Goal: Transaction & Acquisition: Purchase product/service

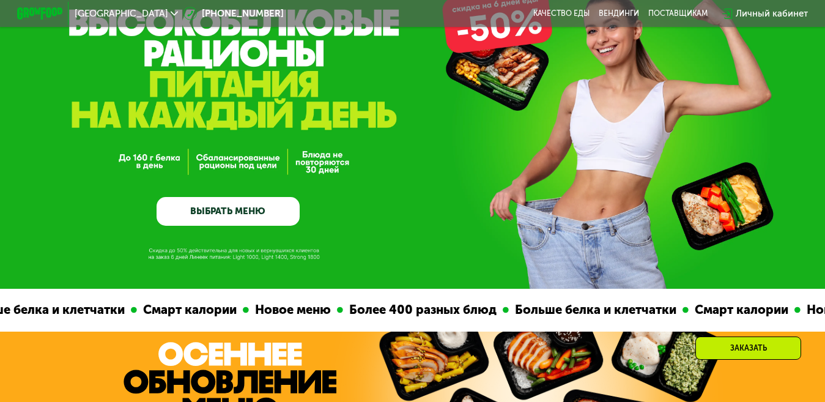
scroll to position [122, 0]
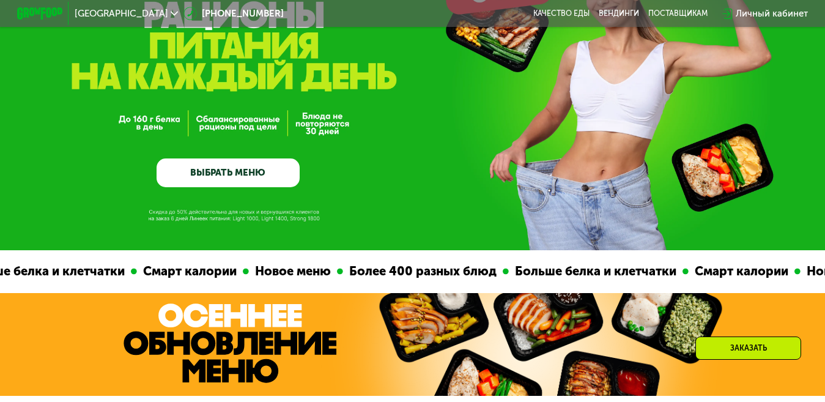
click at [231, 173] on link "ВЫБРАТЬ МЕНЮ" at bounding box center [228, 172] width 143 height 29
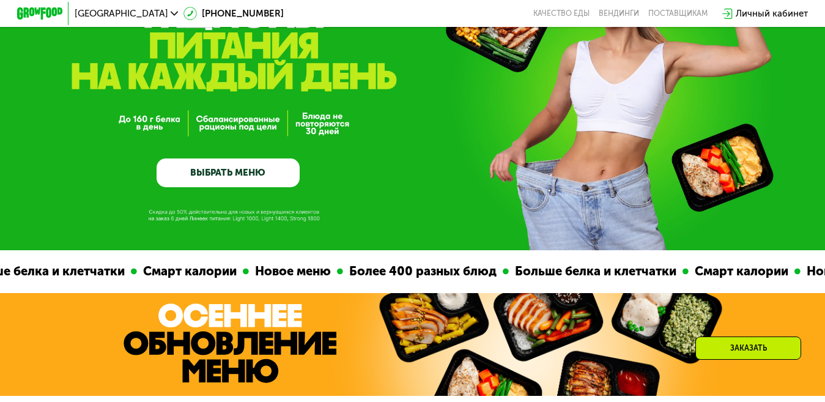
scroll to position [734, 0]
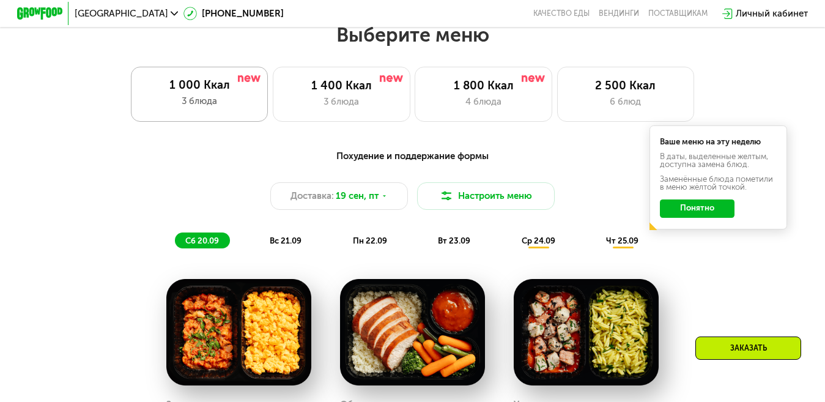
click at [206, 108] on div "3 блюда" at bounding box center [199, 100] width 114 height 13
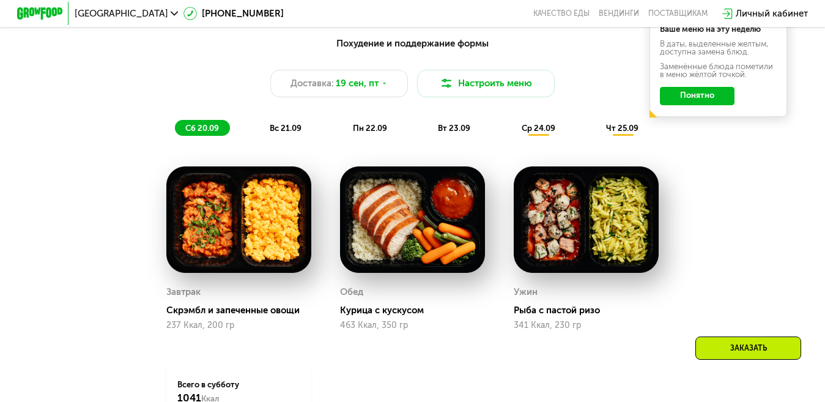
scroll to position [857, 0]
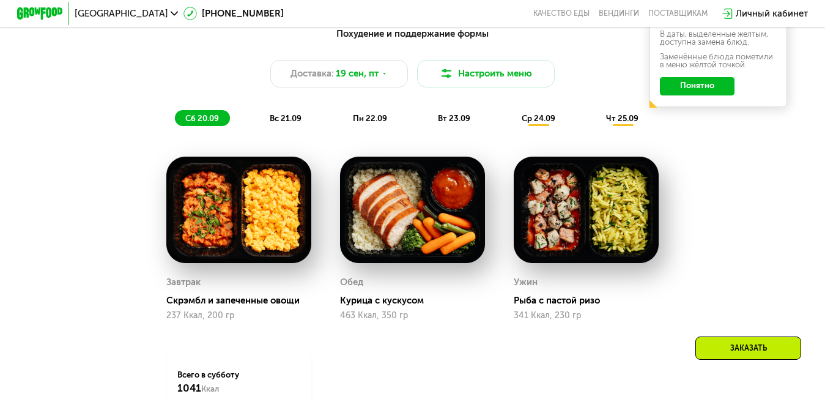
click at [371, 123] on span "пн 22.09" at bounding box center [370, 118] width 34 height 9
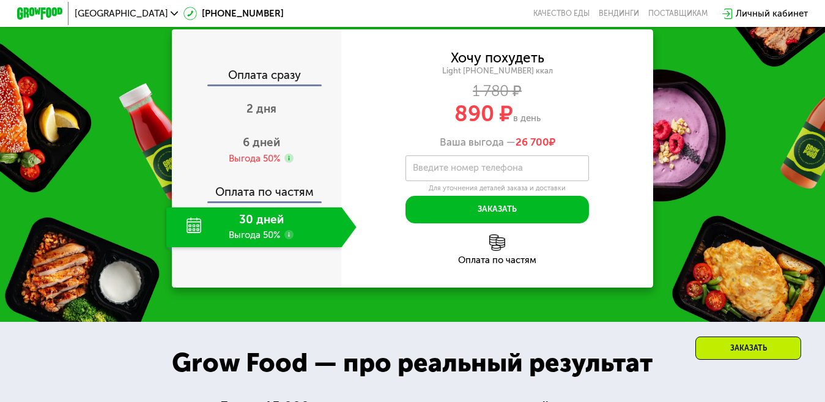
scroll to position [1346, 0]
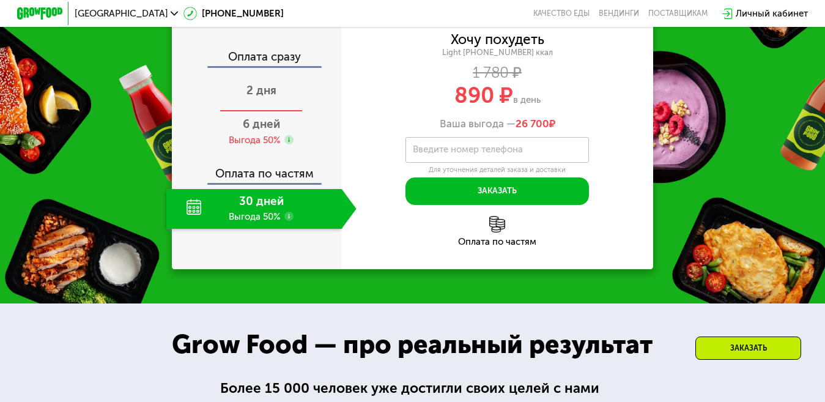
click at [265, 97] on span "2 дня" at bounding box center [262, 90] width 30 height 14
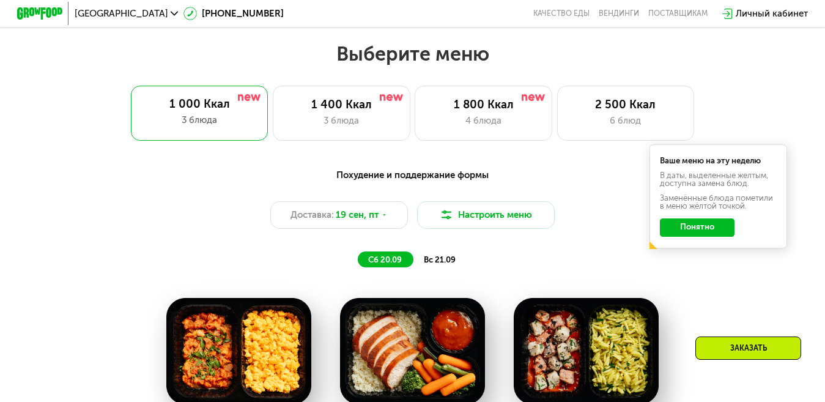
scroll to position [673, 0]
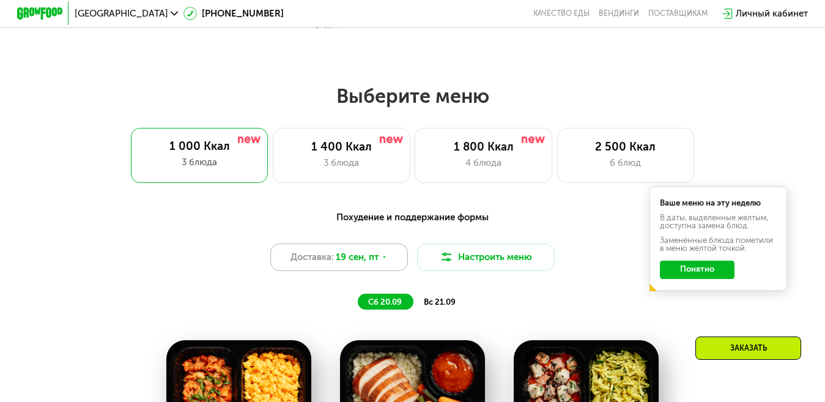
click at [384, 260] on icon at bounding box center [384, 257] width 7 height 7
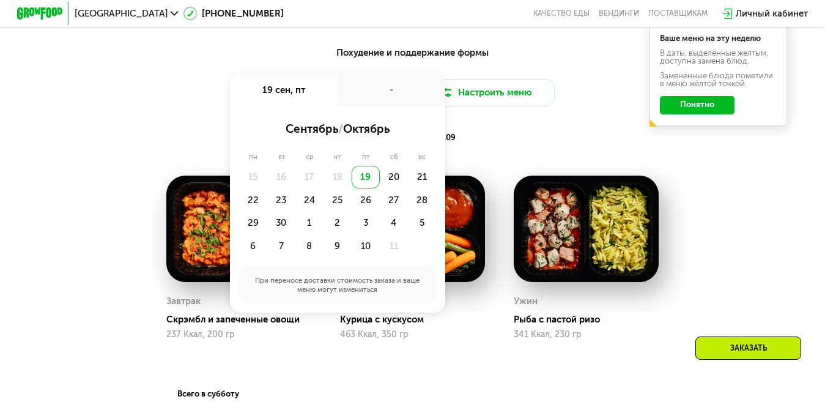
scroll to position [857, 0]
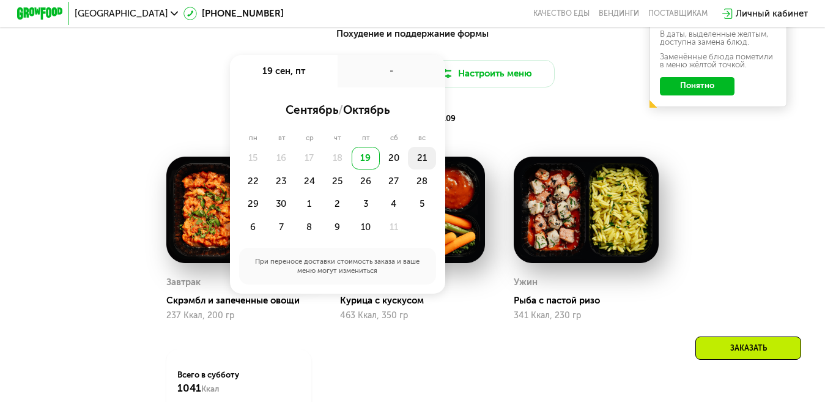
click at [420, 165] on div "21" at bounding box center [422, 158] width 28 height 23
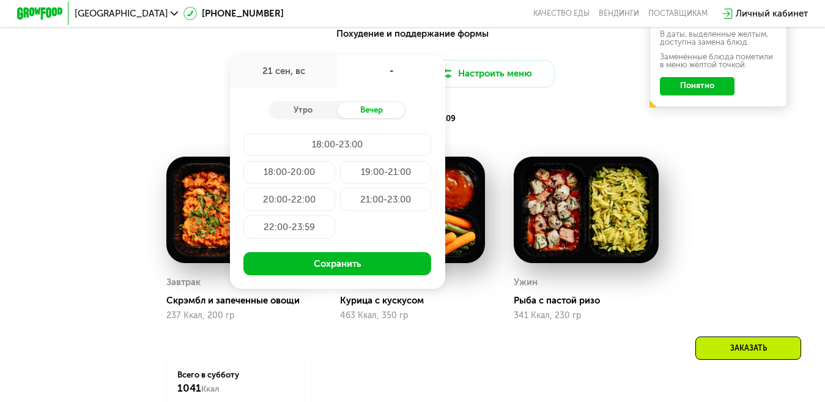
click at [303, 182] on div "18:00-20:00" at bounding box center [290, 172] width 92 height 23
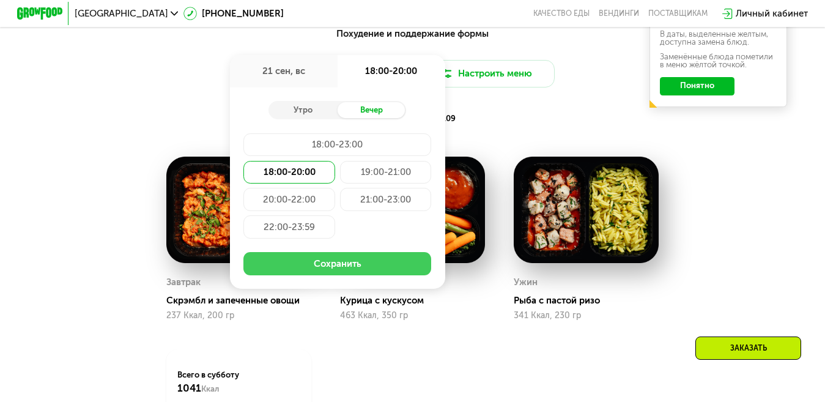
click at [357, 272] on button "Сохранить" at bounding box center [338, 263] width 188 height 23
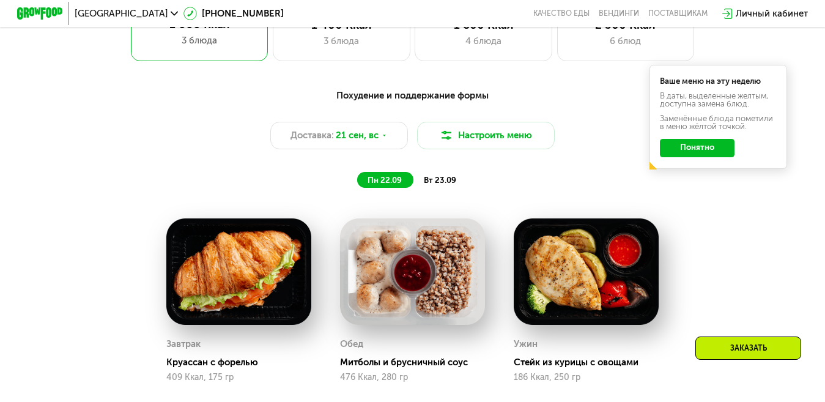
scroll to position [757, 0]
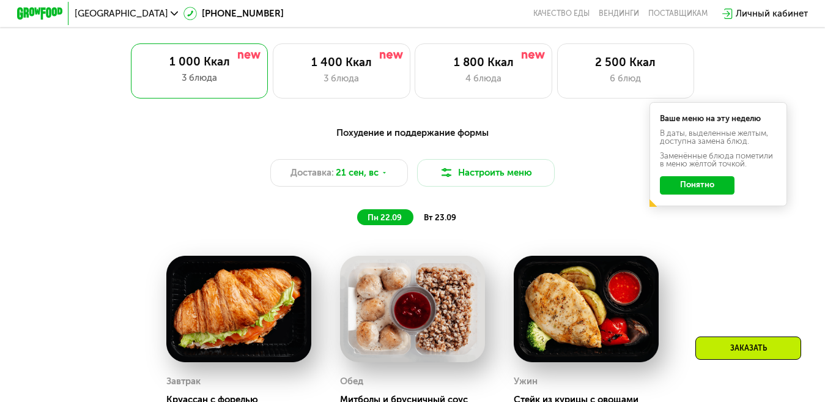
click at [443, 222] on span "вт 23.09" at bounding box center [440, 217] width 32 height 9
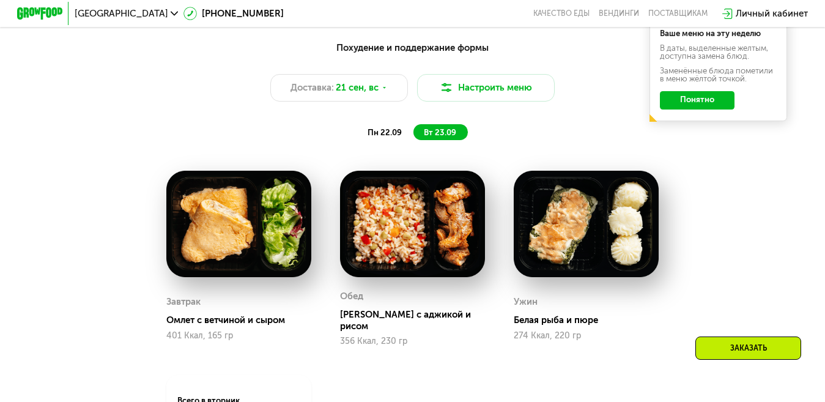
scroll to position [880, 0]
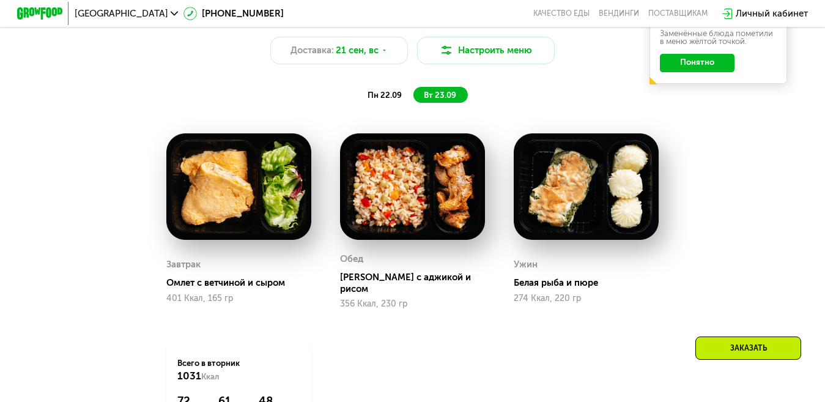
click at [388, 100] on span "пн 22.09" at bounding box center [385, 95] width 34 height 9
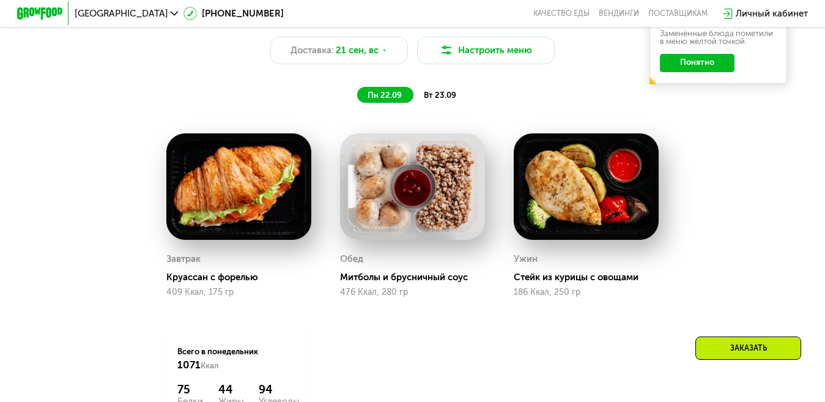
click at [443, 100] on span "вт 23.09" at bounding box center [440, 95] width 32 height 9
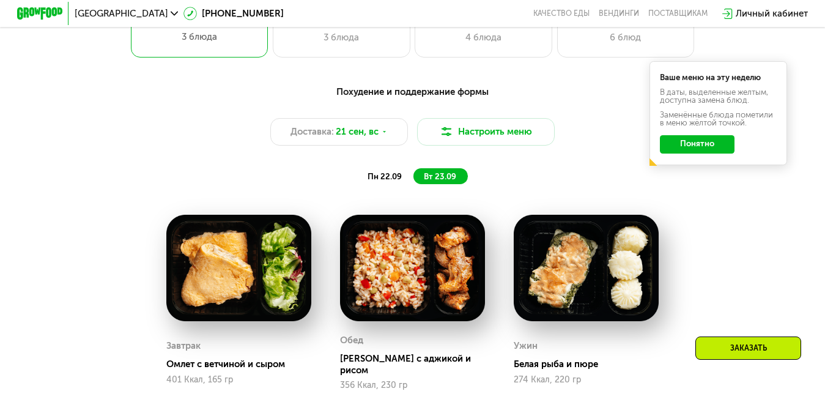
scroll to position [635, 0]
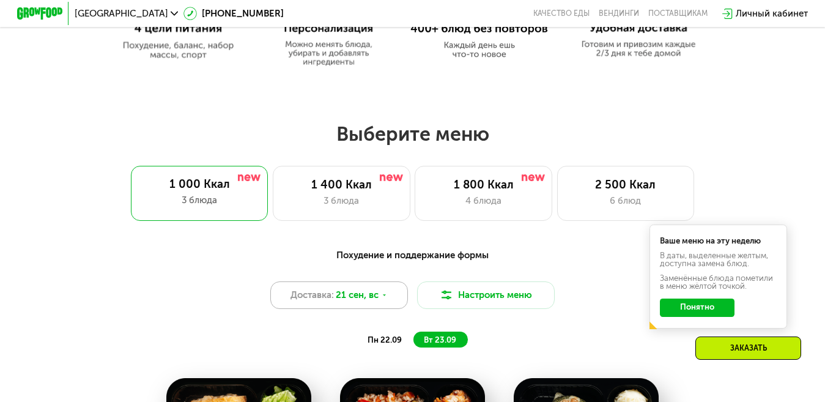
click at [325, 302] on span "Доставка:" at bounding box center [312, 294] width 43 height 13
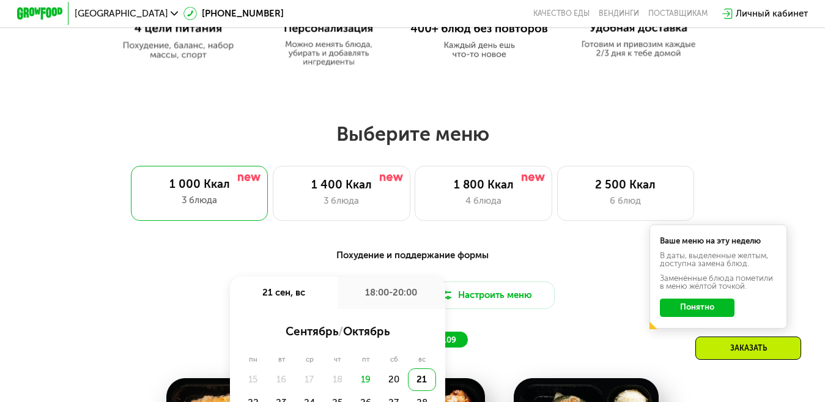
click at [653, 329] on div "Ваше меню на эту неделю В даты, выделенные желтым, доступна замена блюд. Заменё…" at bounding box center [719, 277] width 138 height 105
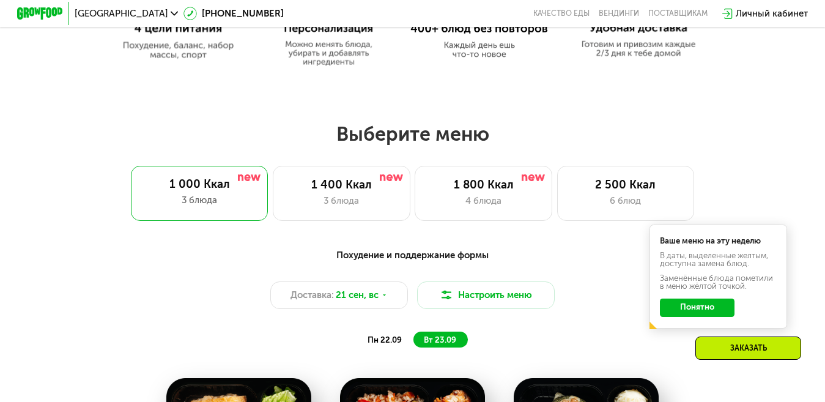
click at [383, 344] on span "пн 22.09" at bounding box center [385, 339] width 34 height 9
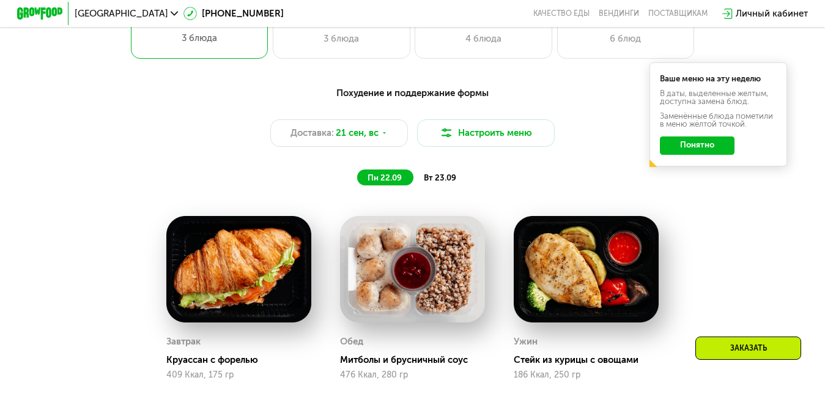
scroll to position [819, 0]
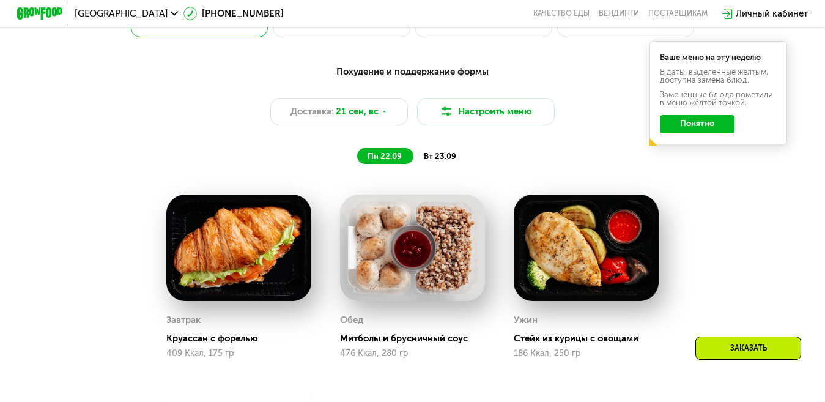
click at [244, 259] on img at bounding box center [238, 248] width 145 height 107
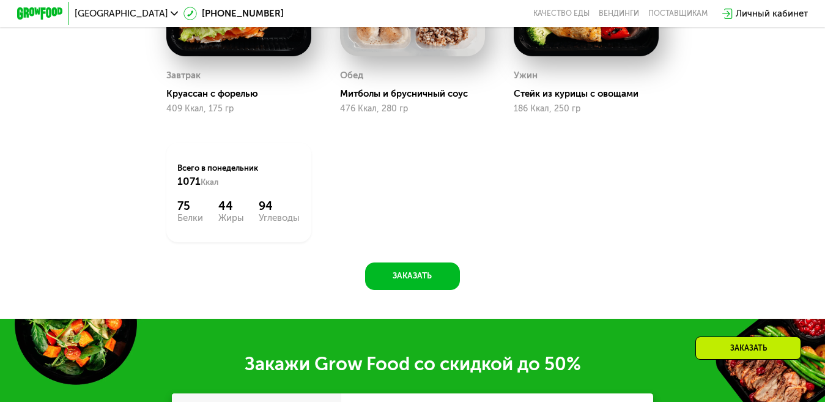
scroll to position [941, 0]
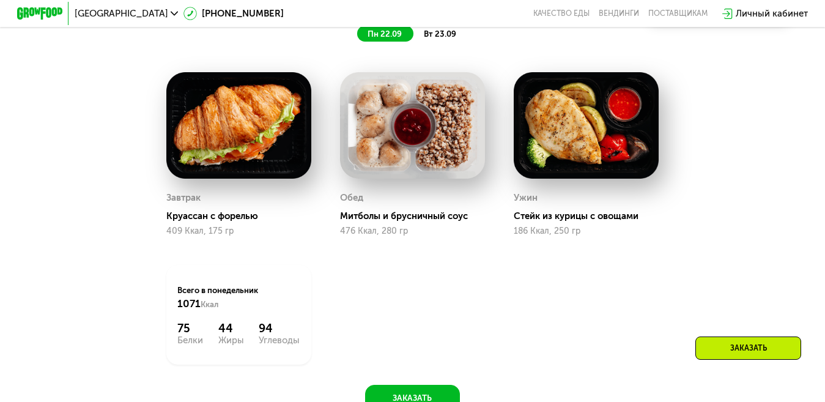
click at [454, 150] on img at bounding box center [412, 125] width 145 height 107
click at [567, 10] on link "Качество еды" at bounding box center [562, 13] width 56 height 9
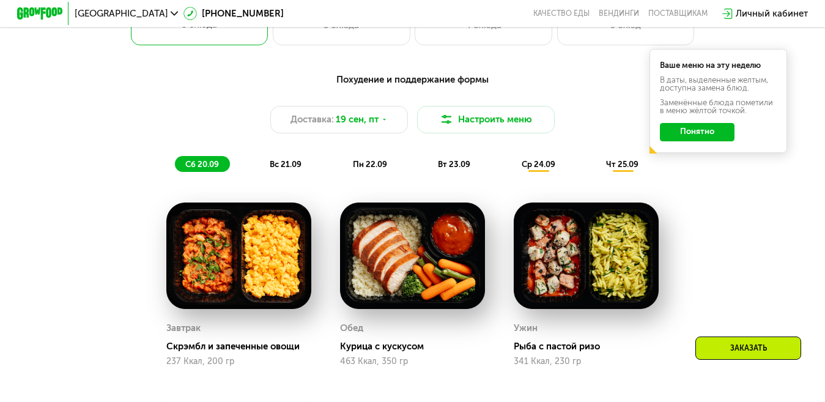
scroll to position [795, 0]
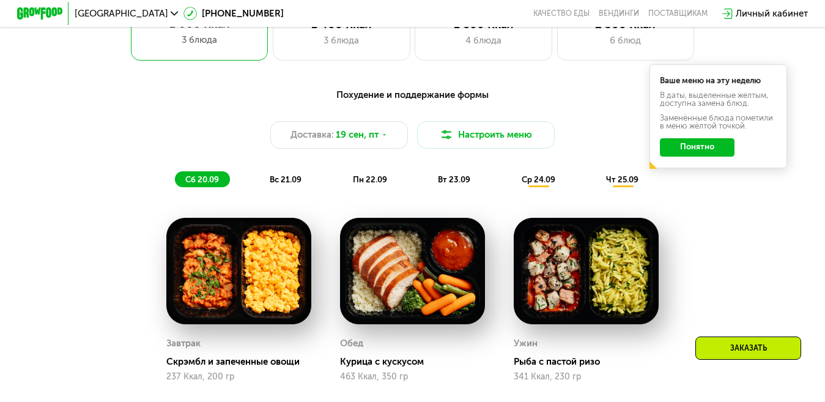
click at [371, 184] on span "пн 22.09" at bounding box center [370, 179] width 34 height 9
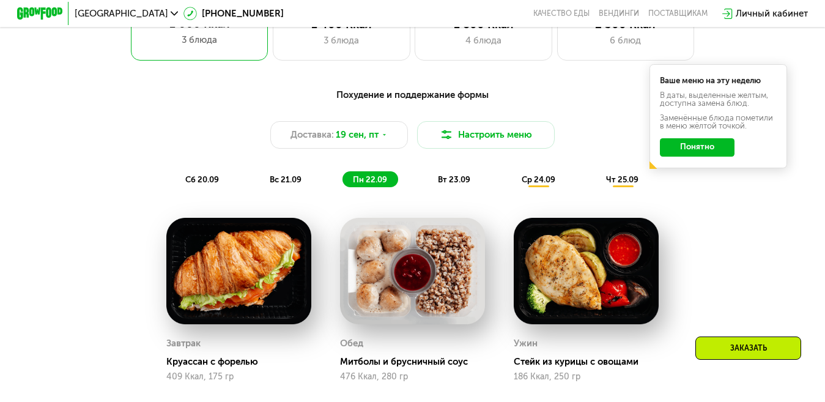
scroll to position [857, 0]
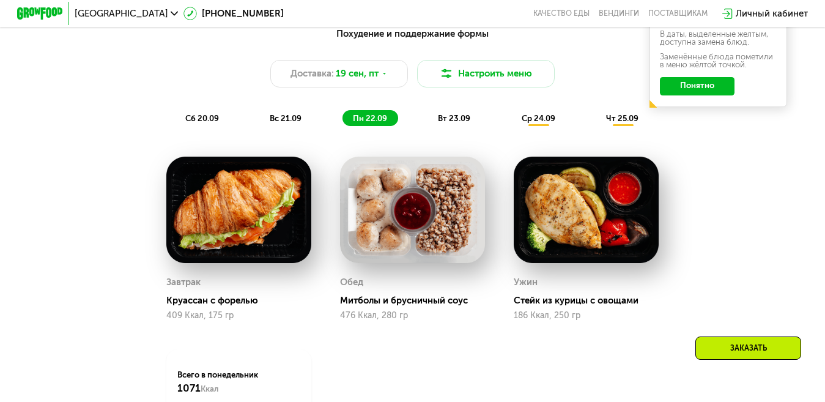
click at [465, 123] on span "вт 23.09" at bounding box center [454, 118] width 32 height 9
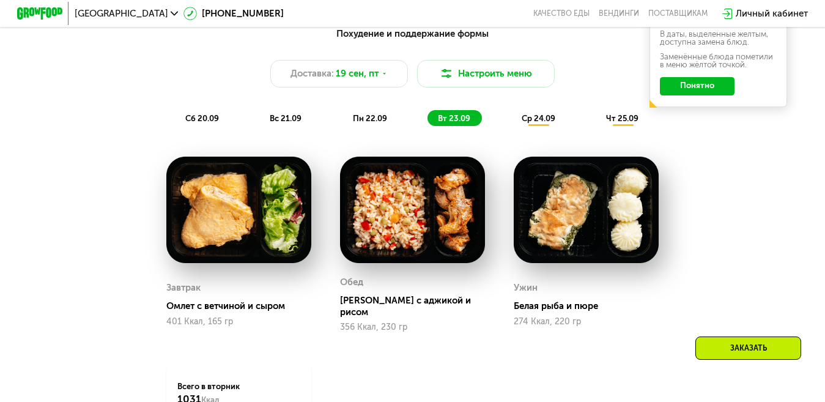
click at [582, 222] on img at bounding box center [586, 210] width 145 height 107
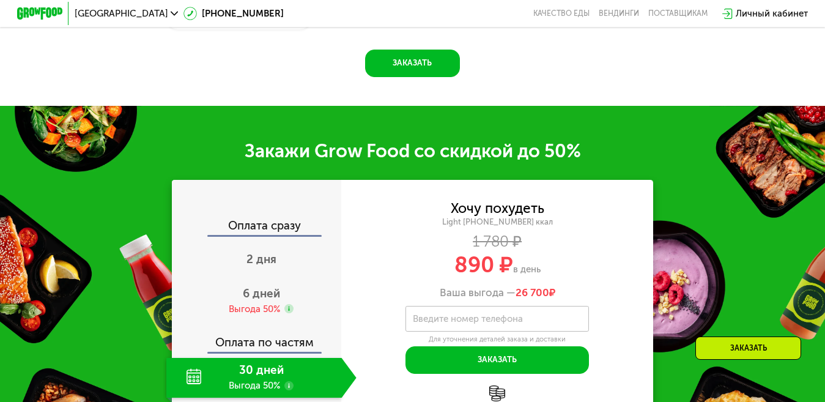
scroll to position [1346, 0]
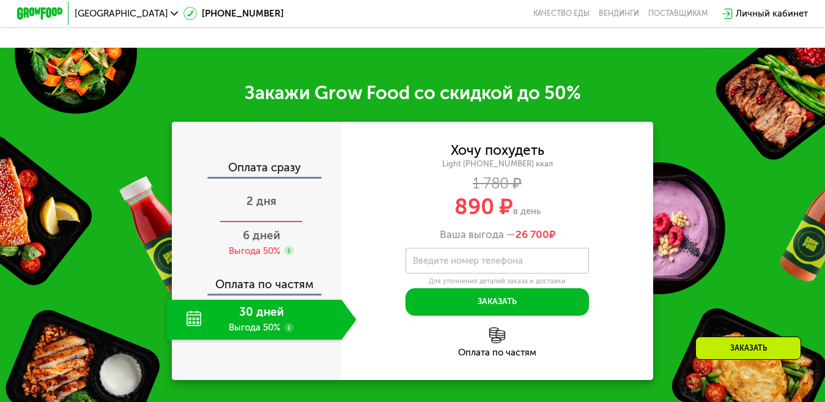
click at [268, 204] on span "2 дня" at bounding box center [262, 201] width 30 height 14
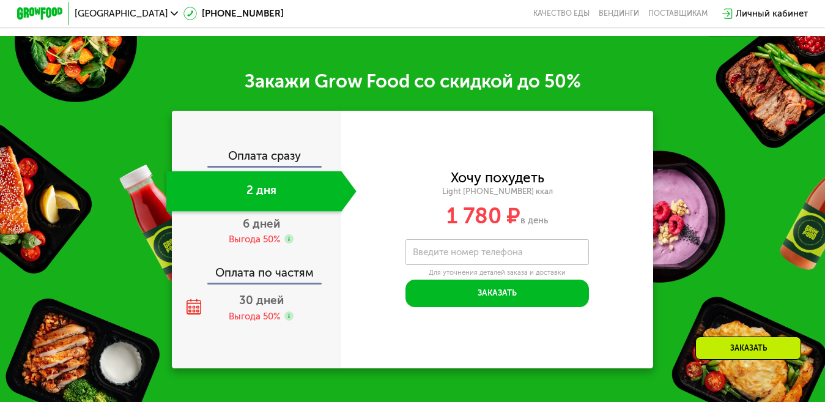
click at [285, 165] on div "Оплата сразу" at bounding box center [257, 158] width 168 height 15
click at [261, 206] on div "2 дня" at bounding box center [254, 191] width 176 height 40
click at [267, 201] on div "2 дня" at bounding box center [254, 191] width 176 height 40
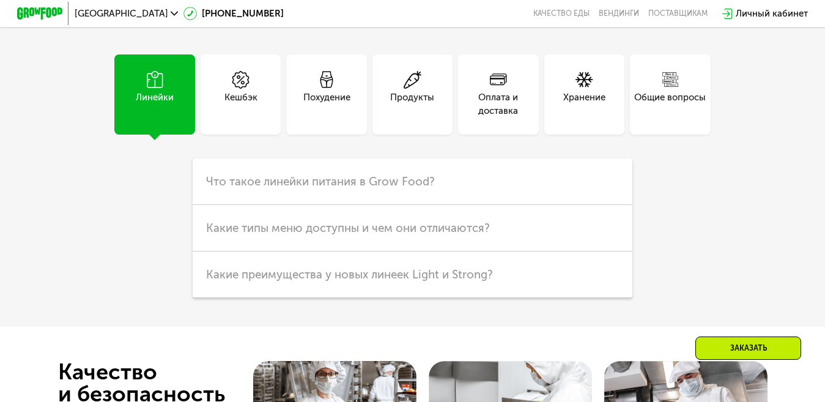
scroll to position [3059, 0]
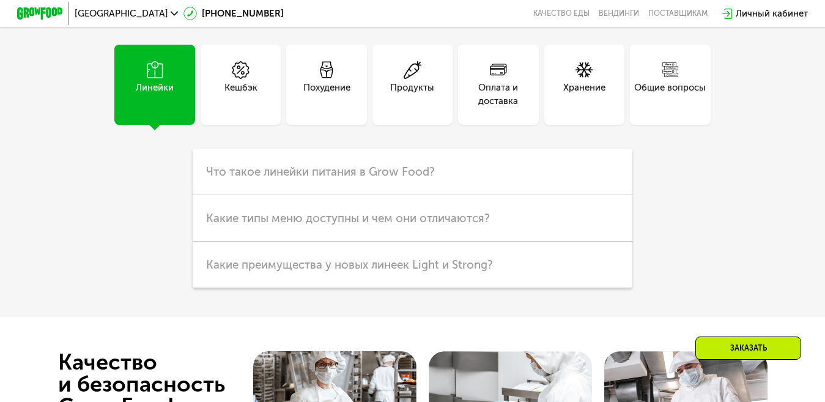
click at [592, 108] on div "Хранение" at bounding box center [585, 95] width 42 height 28
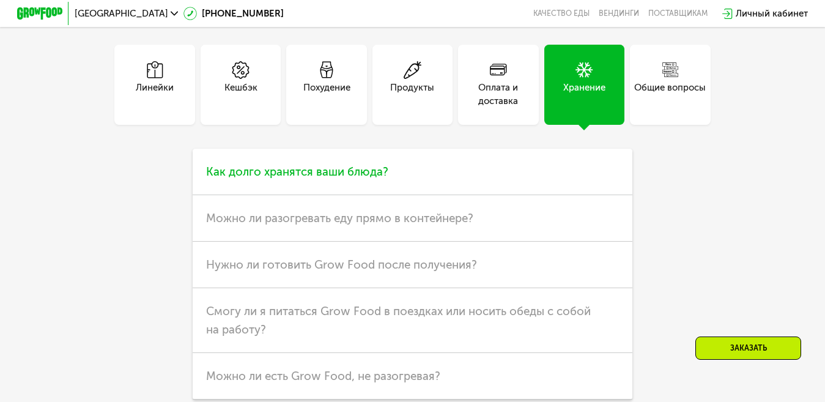
click at [363, 179] on span "Как долго хранятся ваши блюда?" at bounding box center [297, 172] width 182 height 14
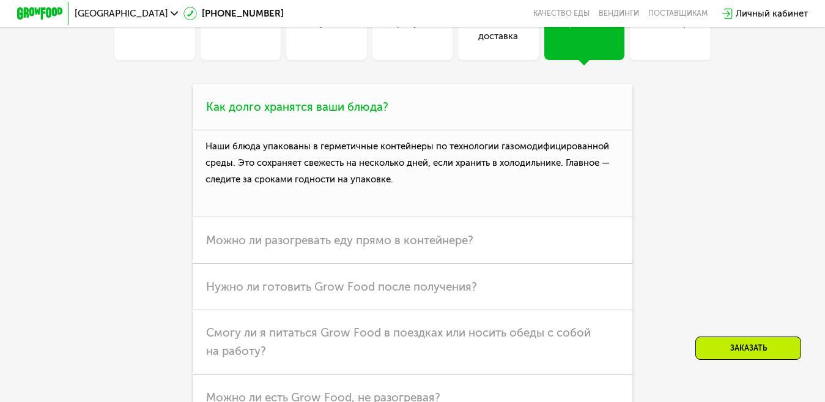
scroll to position [3182, 0]
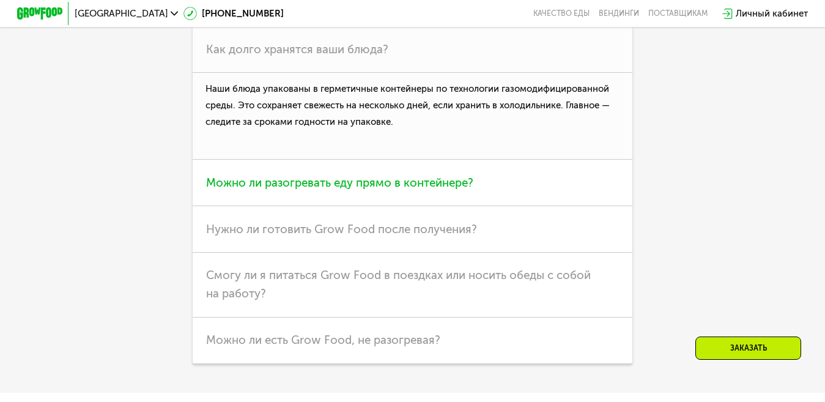
click at [422, 190] on span "Можно ли разогревать еду прямо в контейнере?" at bounding box center [339, 183] width 267 height 14
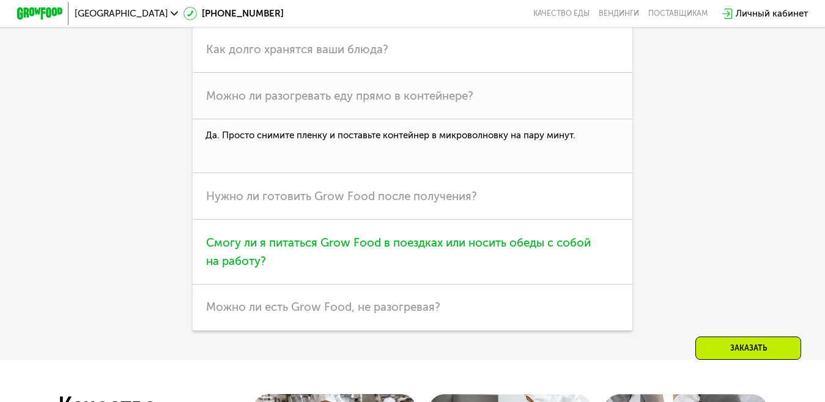
click at [456, 268] on span "Смогу ли я питаться Grow Food в поездках или носить обеды с собой на работу?" at bounding box center [398, 252] width 385 height 32
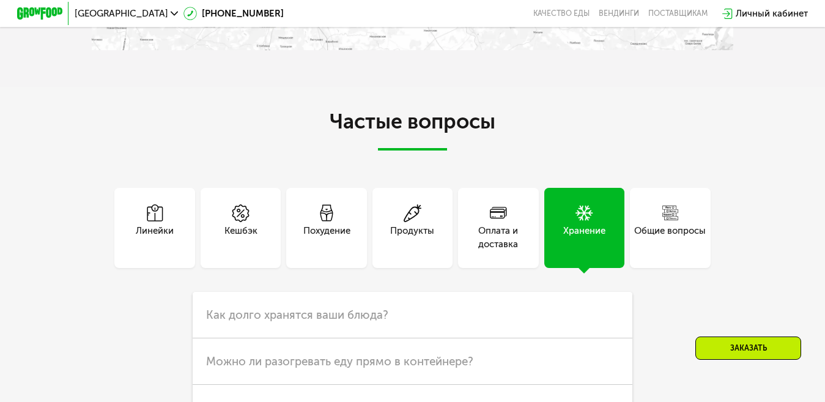
scroll to position [2937, 0]
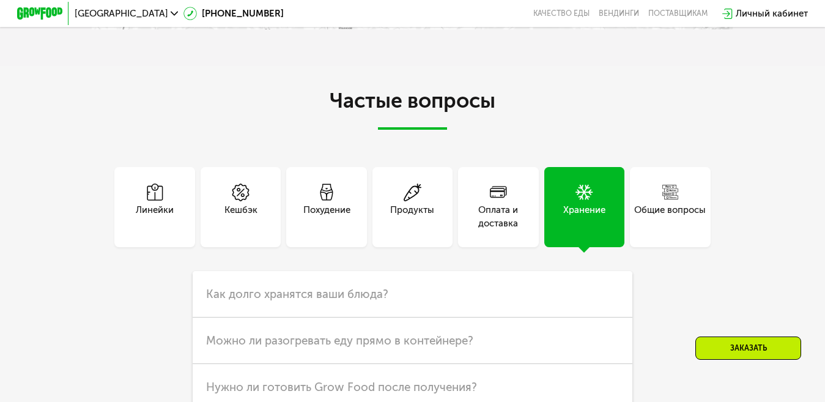
click at [492, 231] on div "Оплата и доставка" at bounding box center [498, 217] width 80 height 28
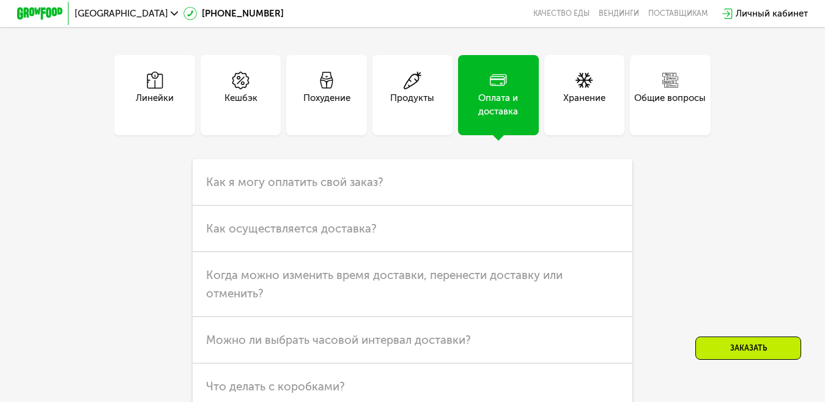
scroll to position [3059, 0]
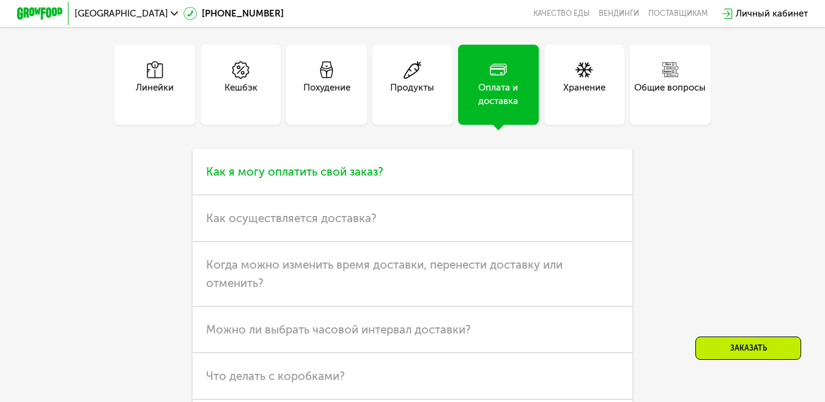
click at [348, 179] on span "Как я могу оплатить свой заказ?" at bounding box center [294, 172] width 177 height 14
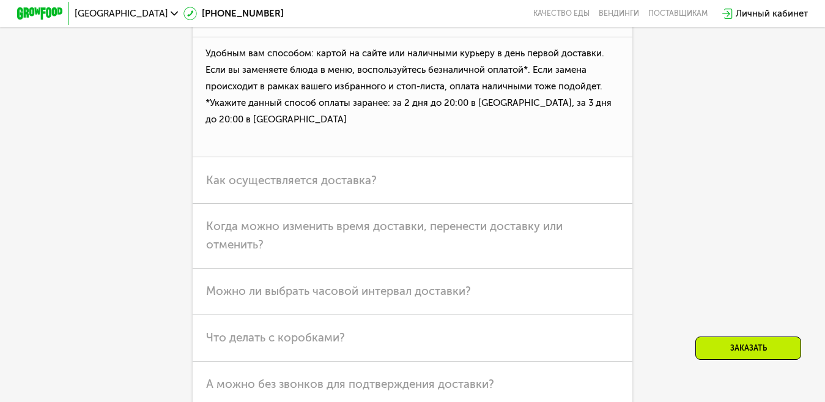
scroll to position [3243, 0]
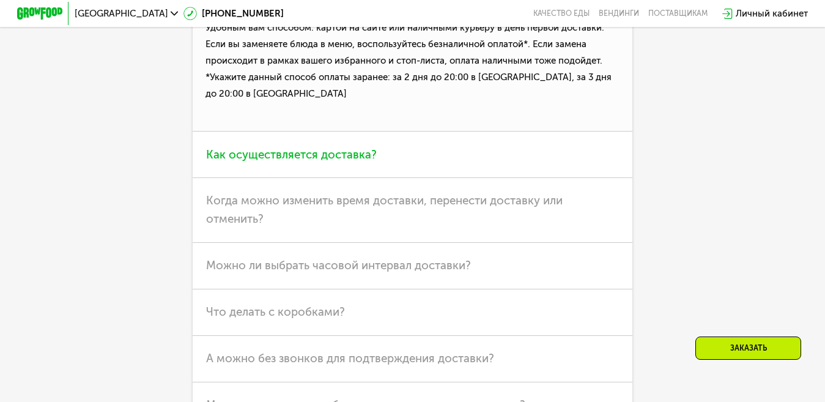
click at [349, 162] on span "Как осуществляется доставка?" at bounding box center [291, 154] width 171 height 14
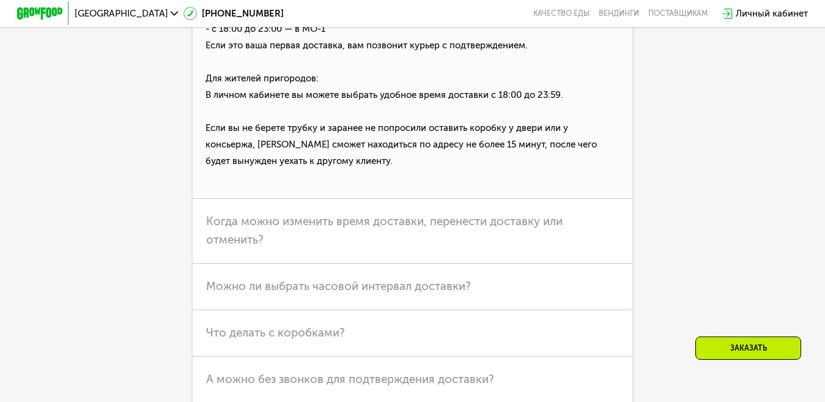
scroll to position [3426, 0]
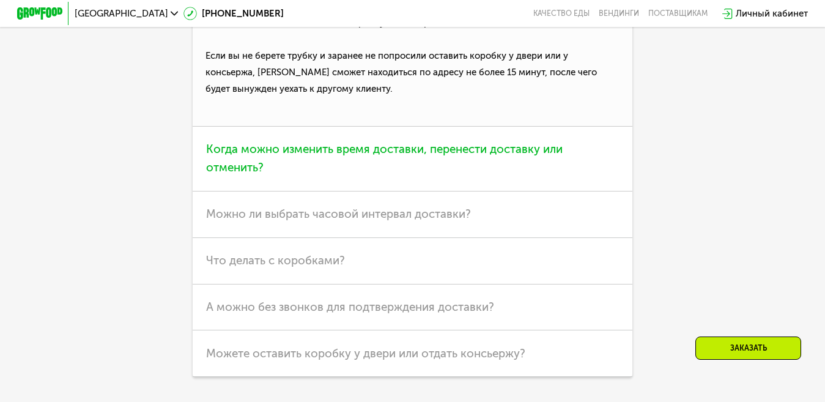
click at [414, 174] on span "Когда можно изменить время доставки, перенести доставку или отменить?" at bounding box center [384, 158] width 357 height 32
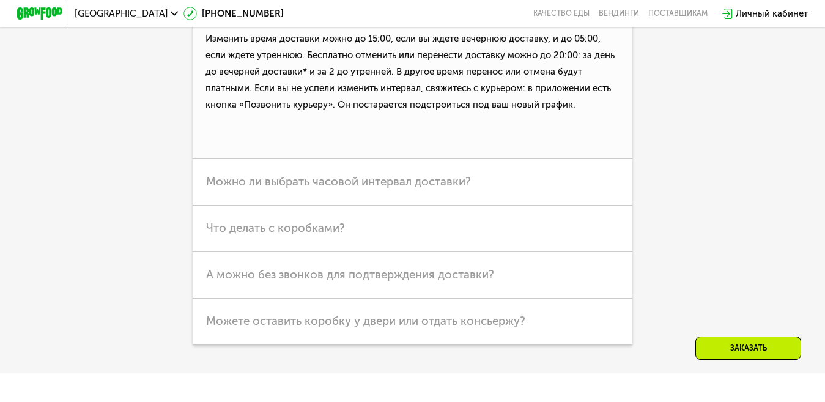
scroll to position [3365, 0]
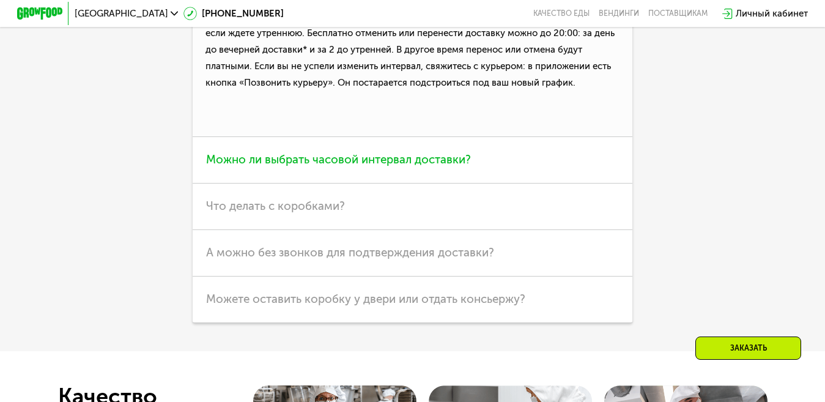
click at [404, 166] on span "Можно ли выбрать часовой интервал доставки?" at bounding box center [338, 159] width 265 height 14
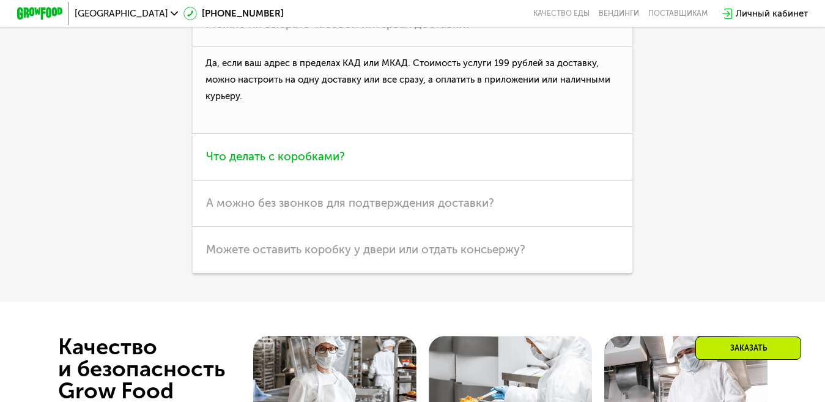
click at [323, 163] on span "Что делать с коробками?" at bounding box center [275, 156] width 139 height 14
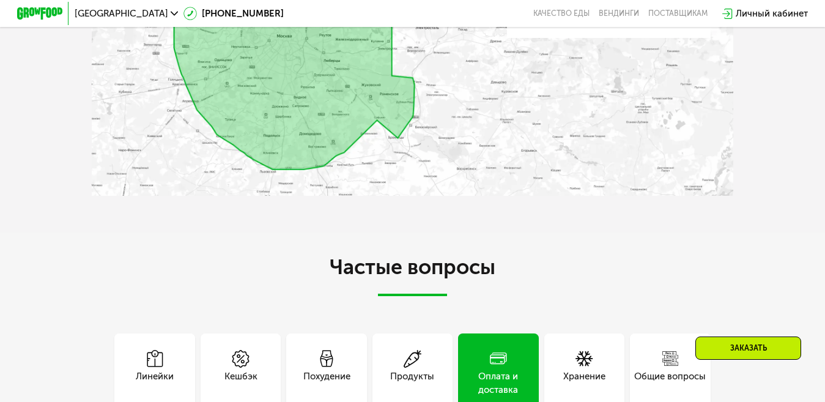
scroll to position [2704, 0]
